Goal: Task Accomplishment & Management: Complete application form

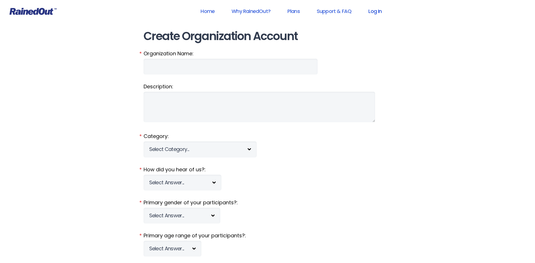
click at [371, 13] on link "Log In" at bounding box center [375, 11] width 28 height 13
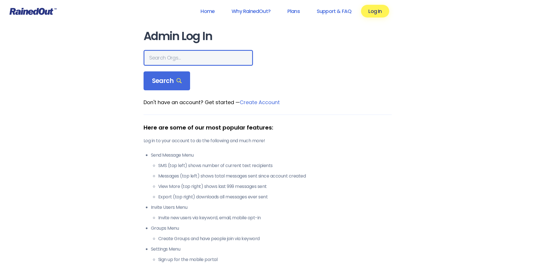
click at [170, 52] on input "text" at bounding box center [198, 58] width 109 height 16
type input "wcs"
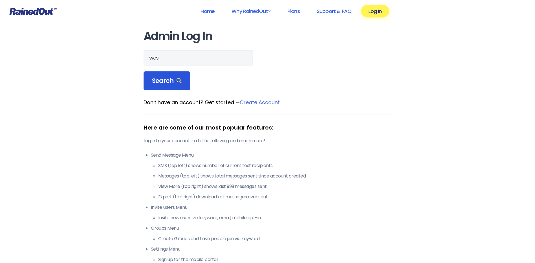
click at [163, 76] on div "Search" at bounding box center [167, 80] width 47 height 19
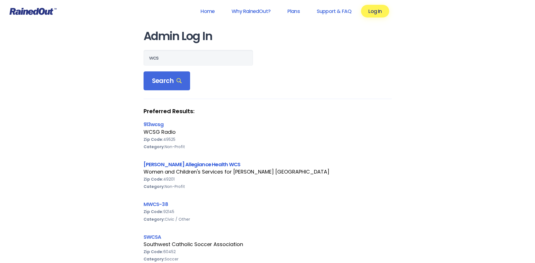
click at [171, 165] on link "[PERSON_NAME] Allegiance Health WCS" at bounding box center [192, 164] width 97 height 7
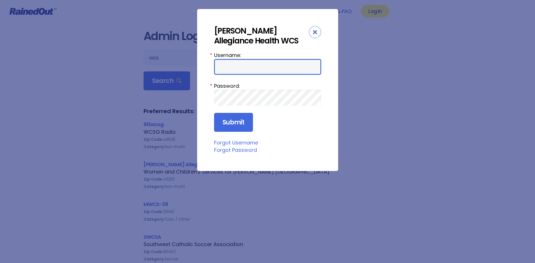
click at [231, 69] on input "Username:" at bounding box center [267, 67] width 107 height 16
type input "amercur1"
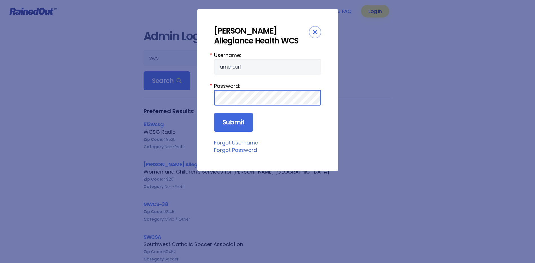
click at [214, 113] on input "Submit" at bounding box center [233, 122] width 39 height 19
